Goal: Obtain resource: Obtain resource

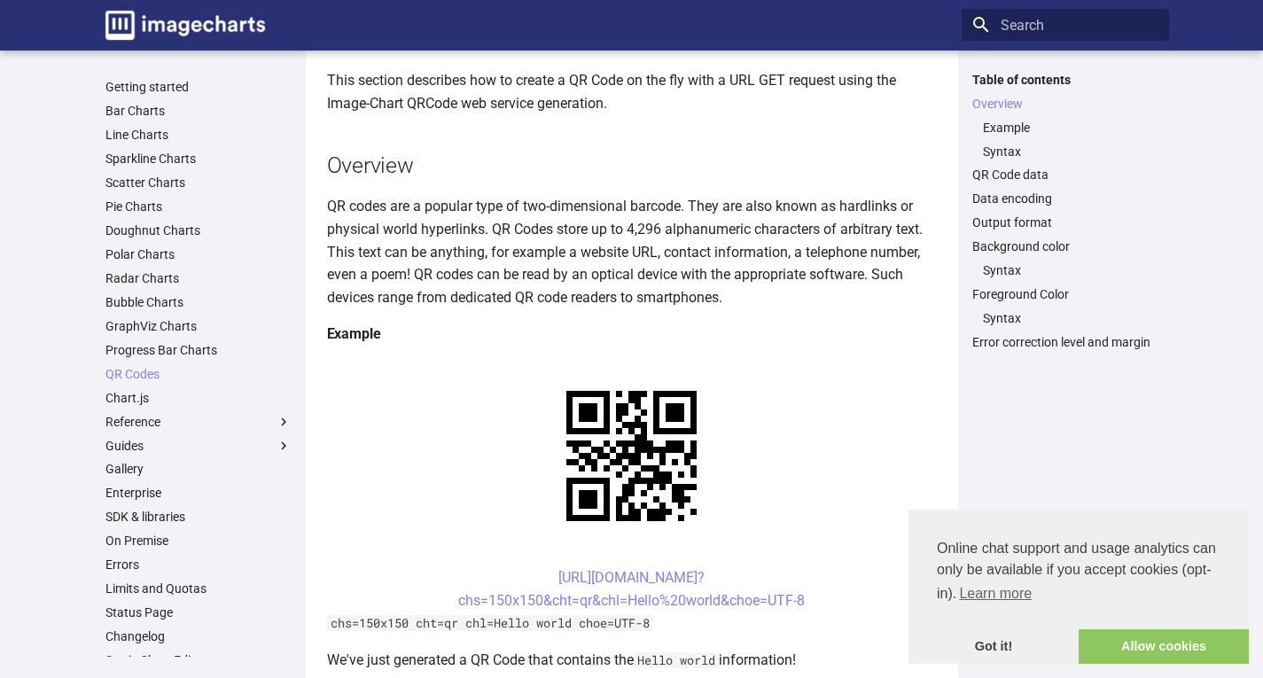
scroll to position [266, 0]
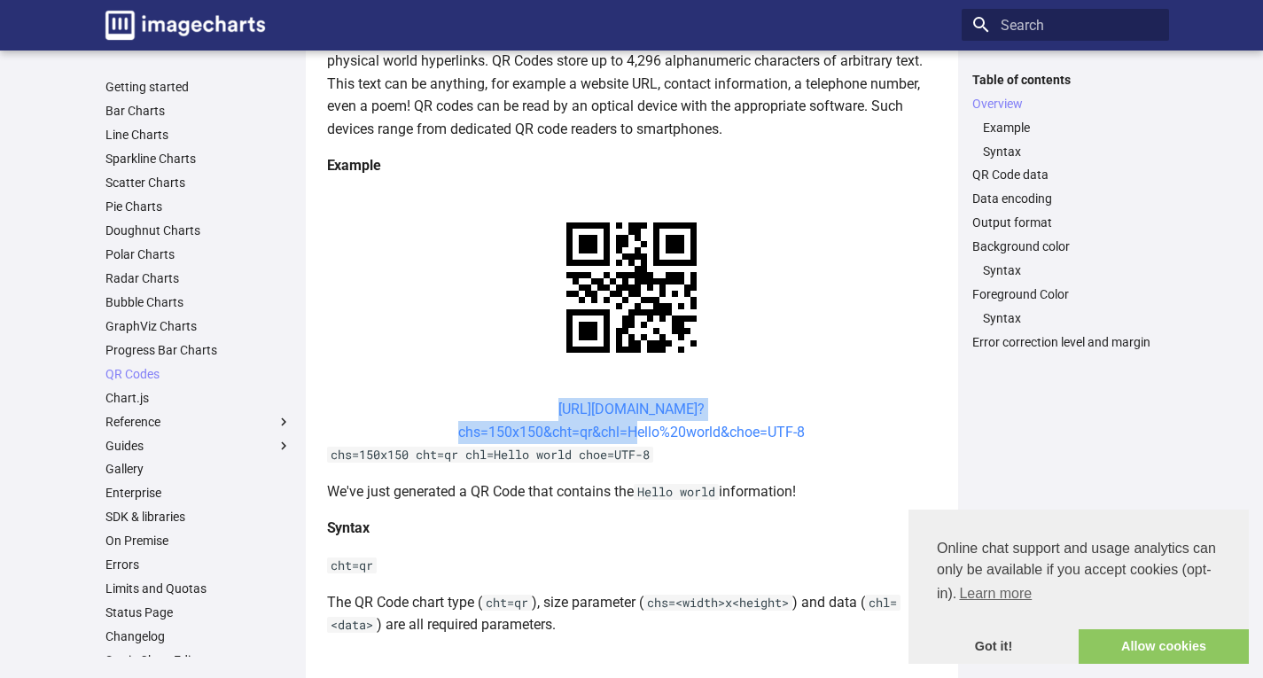
drag, startPoint x: 509, startPoint y: 240, endPoint x: 628, endPoint y: 265, distance: 122.2
click at [628, 398] on center "[URL][DOMAIN_NAME]? chs=150x150&cht=qr&chl=Hello%20world&choe=UTF-8" at bounding box center [632, 420] width 610 height 45
copy link "[URL][DOMAIN_NAME]? chs=150x150&cht=qr&chl="
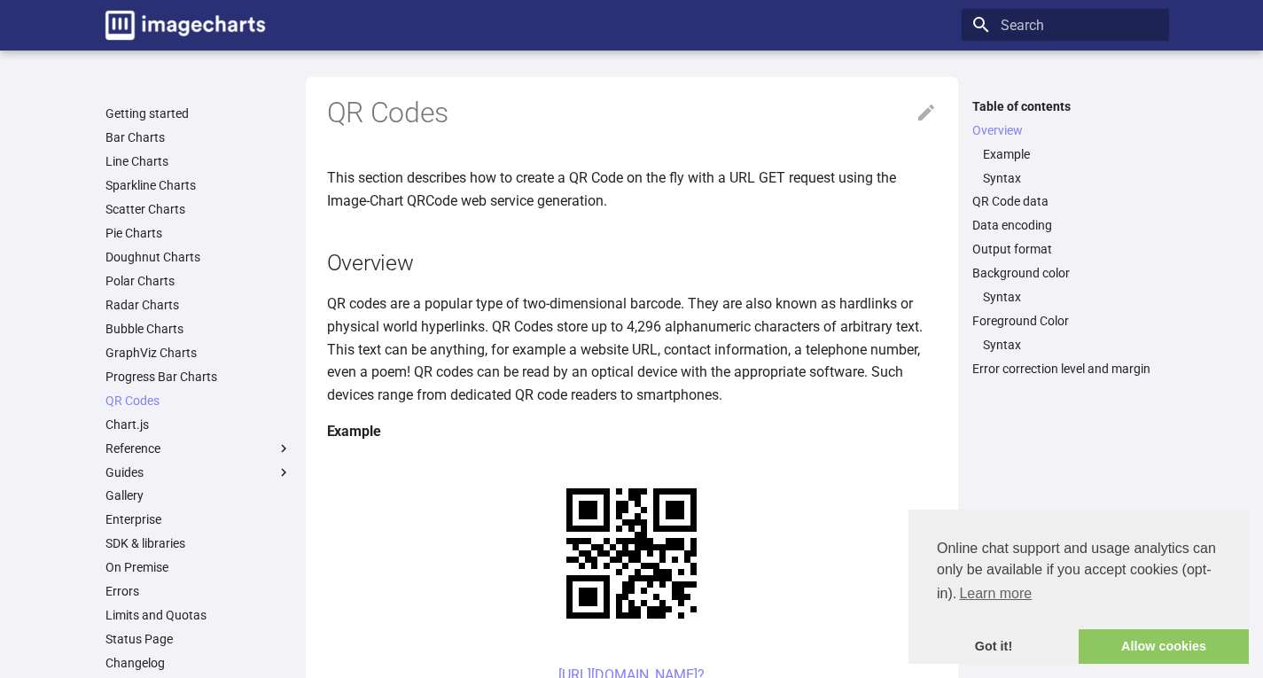
scroll to position [264, 0]
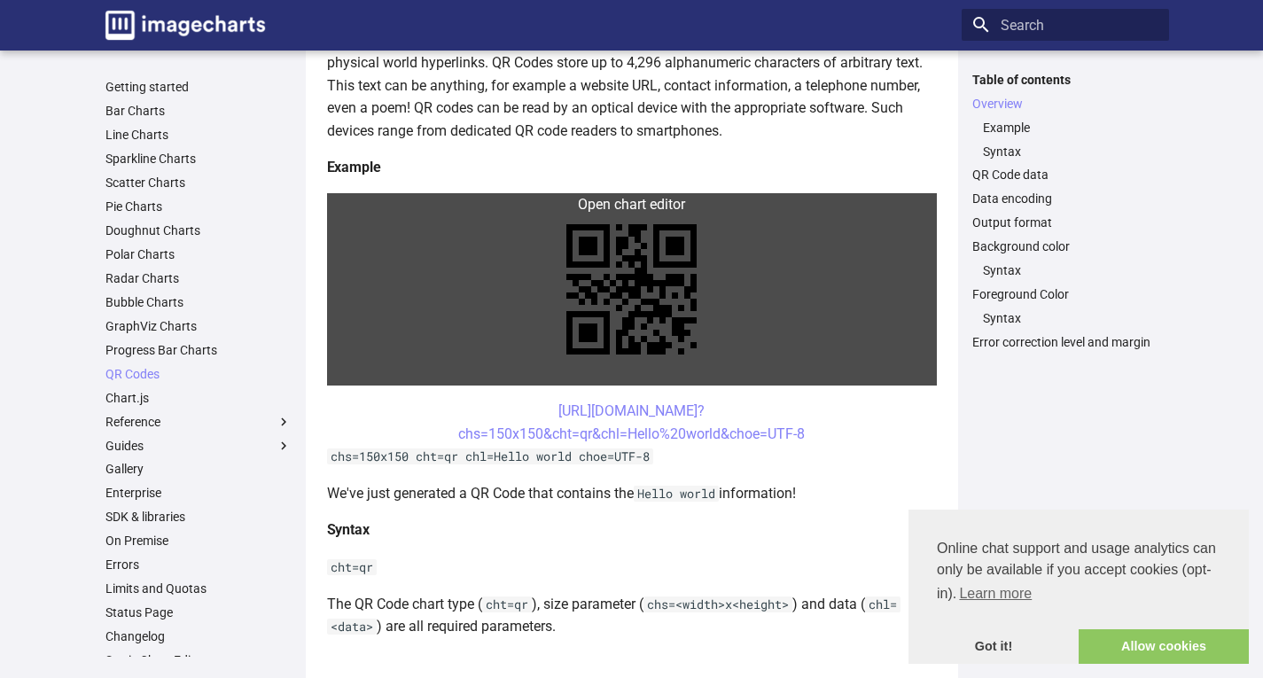
click at [378, 204] on link at bounding box center [632, 289] width 610 height 192
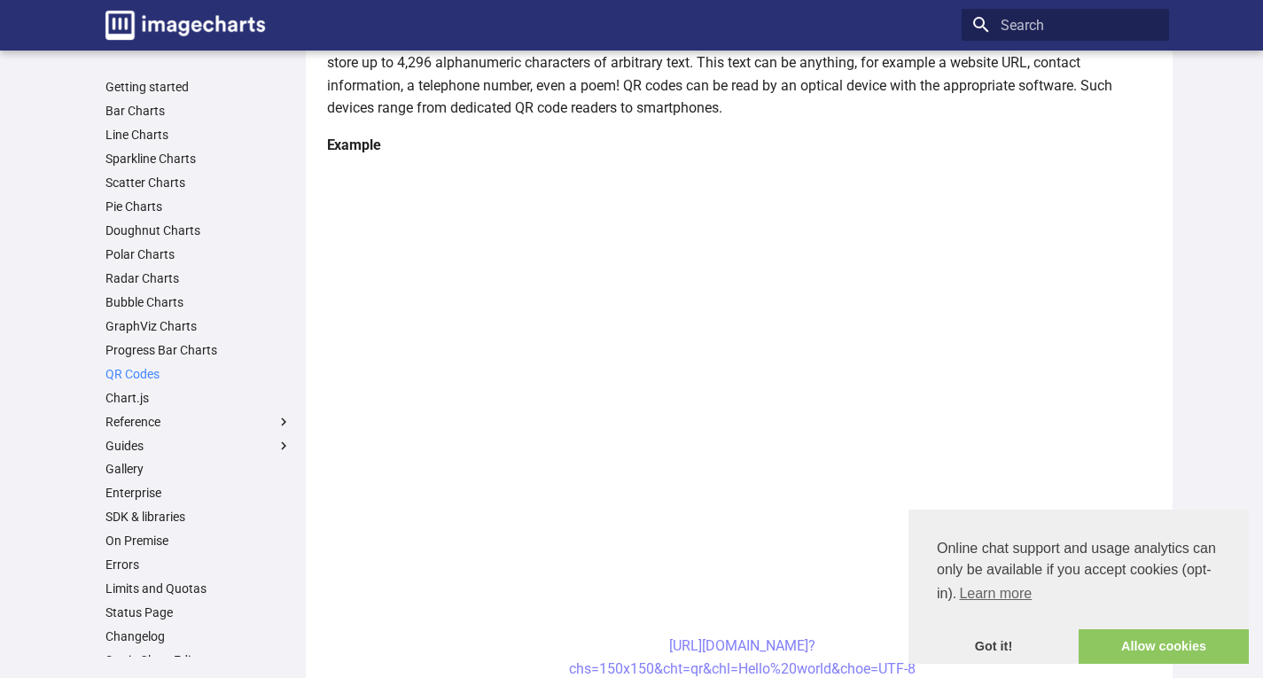
click at [151, 371] on link "QR Codes" at bounding box center [198, 374] width 186 height 16
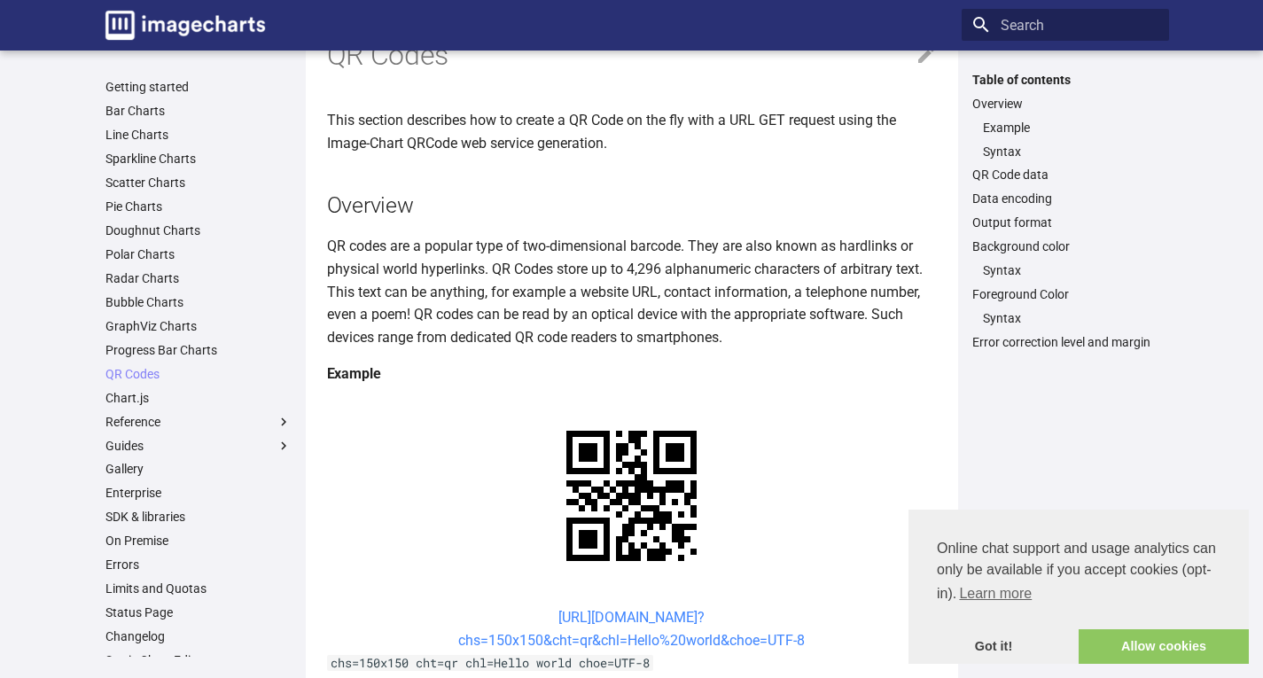
scroll to position [89, 0]
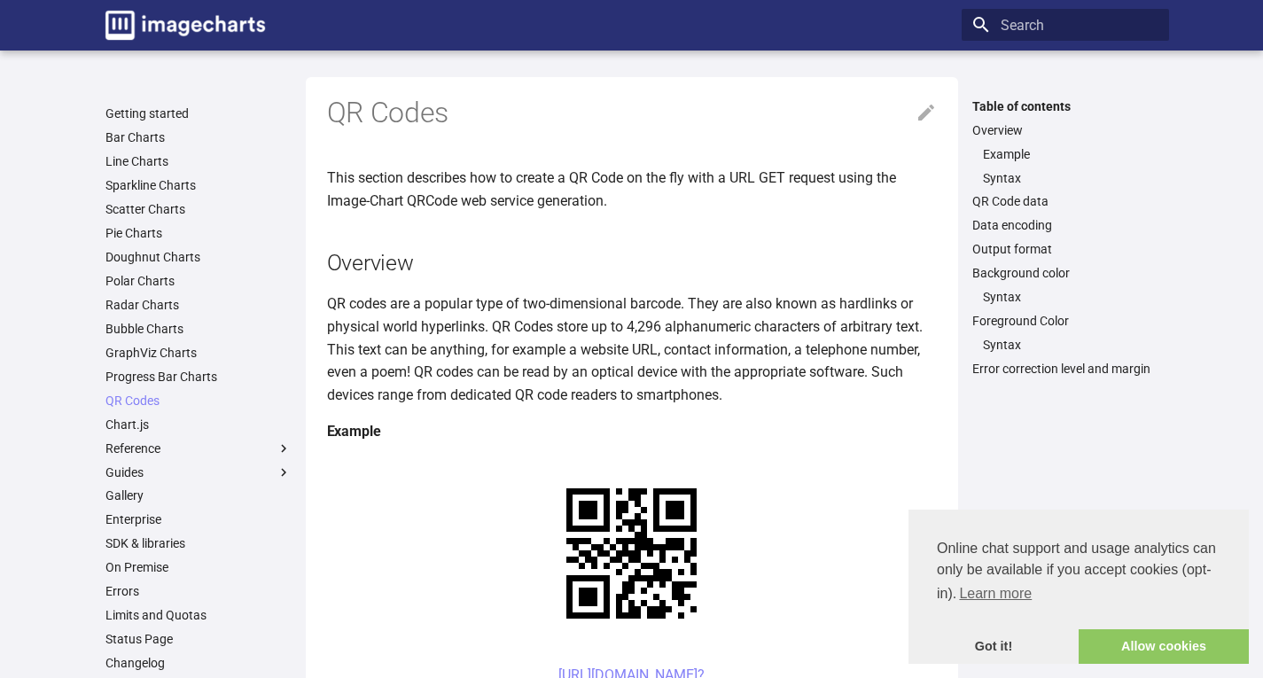
scroll to position [266, 0]
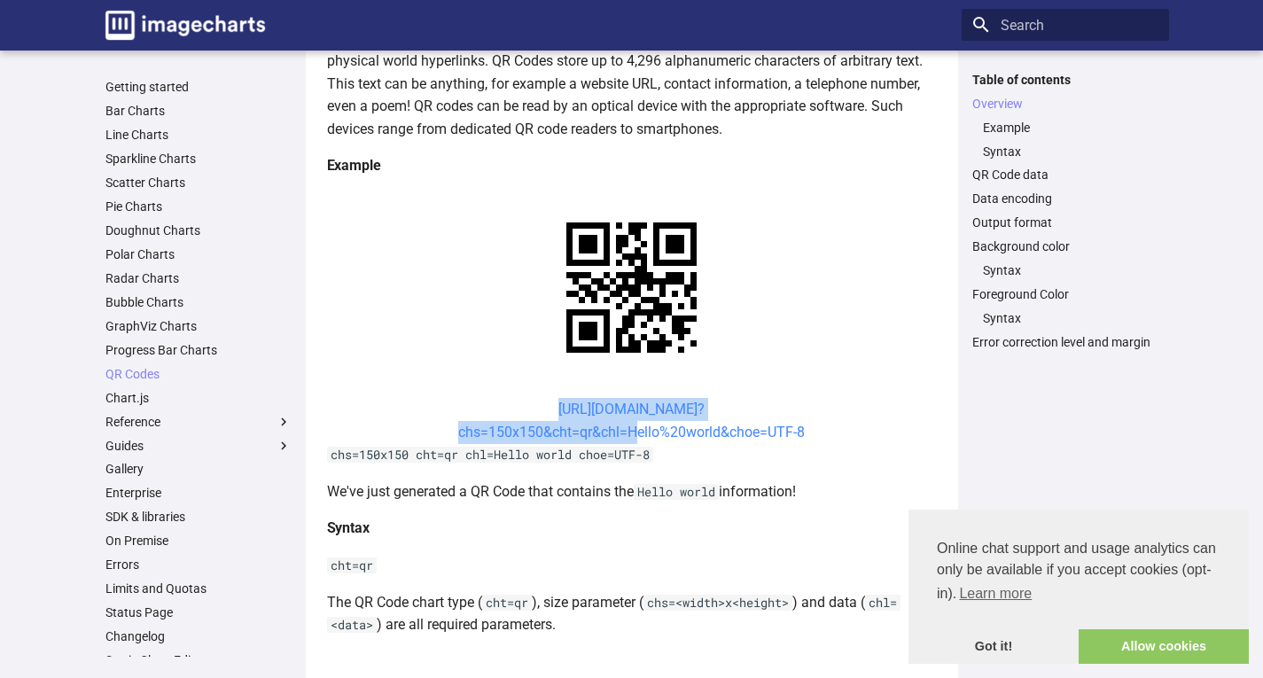
drag, startPoint x: 526, startPoint y: 409, endPoint x: 626, endPoint y: 432, distance: 102.8
click at [626, 432] on center "[URL][DOMAIN_NAME]? chs=150x150&cht=qr&chl=Hello%20world&choe=UTF-8" at bounding box center [632, 420] width 610 height 45
copy link "[URL][DOMAIN_NAME]? chs=150x150&cht=qr&chl="
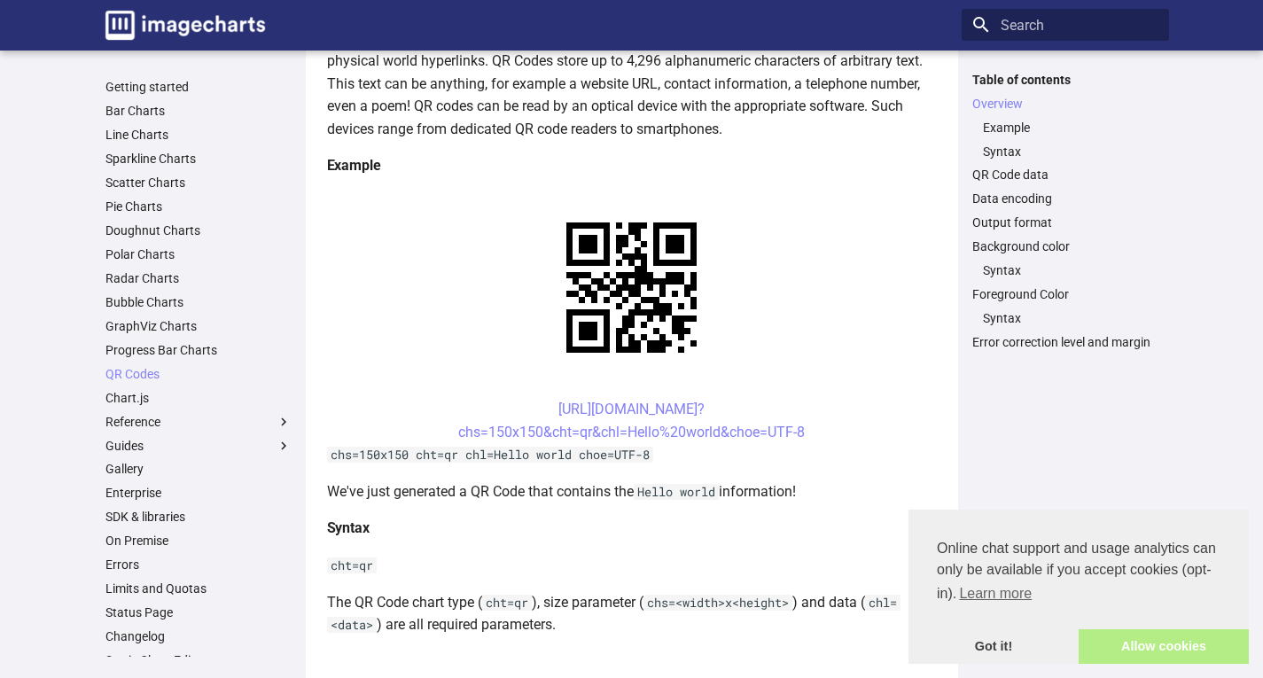
click at [1213, 644] on link "Allow cookies" at bounding box center [1164, 646] width 170 height 35
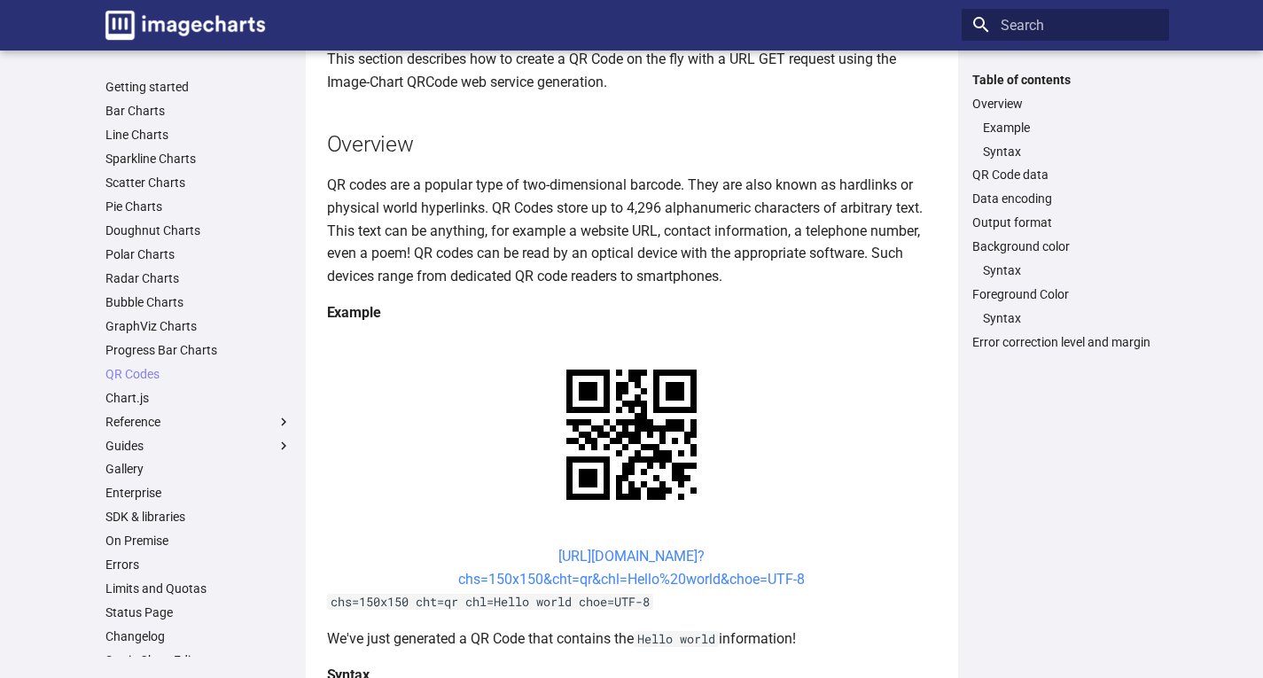
scroll to position [266, 0]
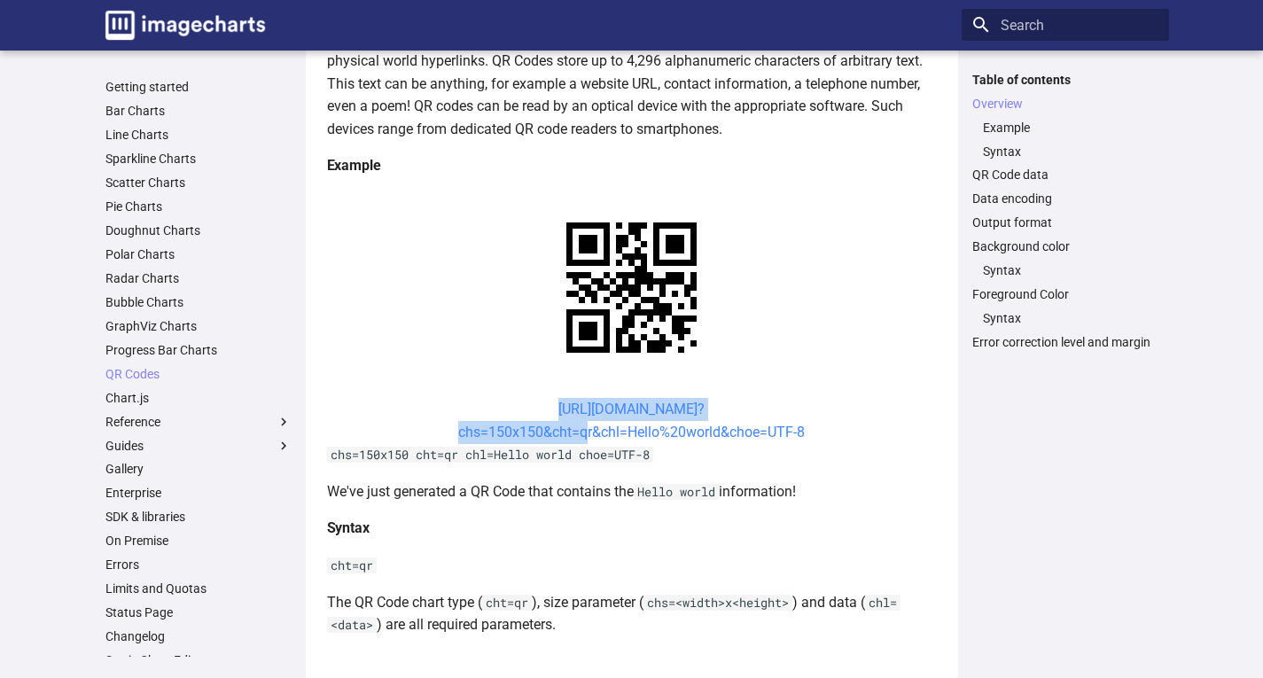
drag, startPoint x: 519, startPoint y: 399, endPoint x: 579, endPoint y: 433, distance: 68.3
click at [579, 433] on center "[URL][DOMAIN_NAME]? chs=150x150&cht=qr&chl=Hello%20world&choe=UTF-8" at bounding box center [632, 420] width 610 height 45
click at [379, 398] on center "[URL][DOMAIN_NAME]? chs=150x150&cht=qr&chl=Hello%20world&choe=UTF-8" at bounding box center [632, 420] width 610 height 45
drag, startPoint x: 505, startPoint y: 413, endPoint x: 630, endPoint y: 437, distance: 127.3
click at [630, 437] on center "[URL][DOMAIN_NAME]? chs=150x150&cht=qr&chl=Hello%20world&choe=UTF-8" at bounding box center [632, 420] width 610 height 45
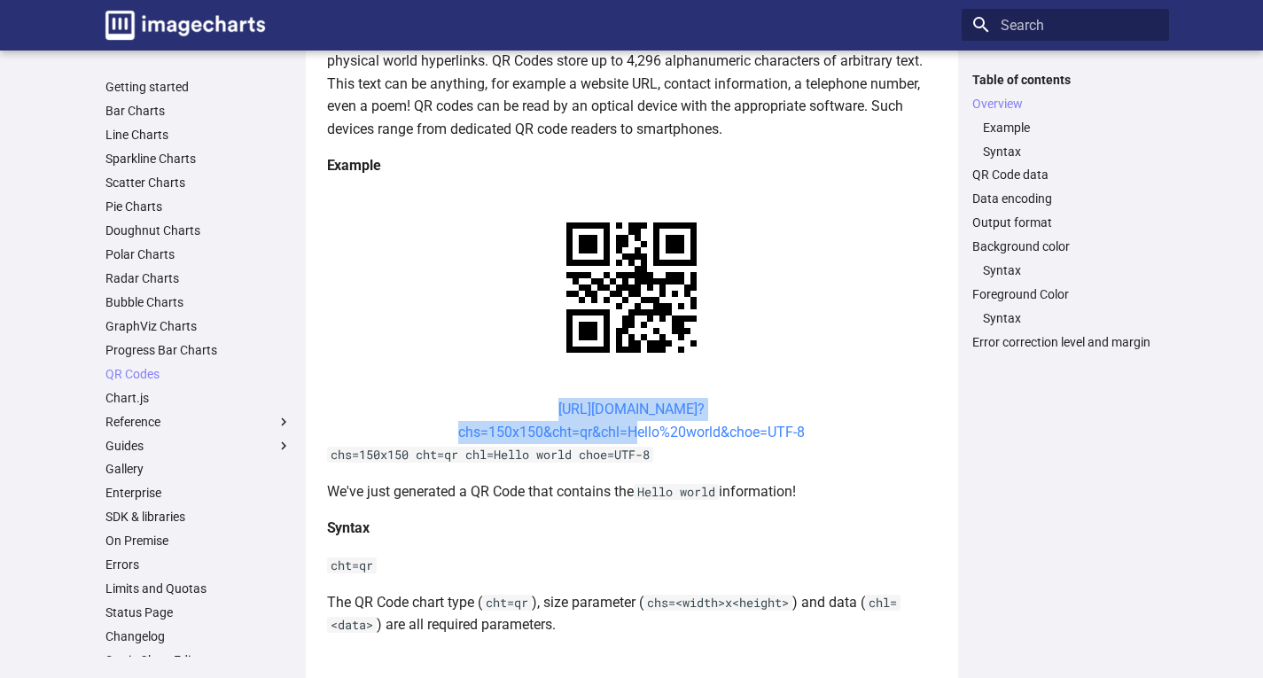
copy link "[URL][DOMAIN_NAME]? chs=150x150&cht=qr&chl="
